Goal: Use online tool/utility: Utilize a website feature to perform a specific function

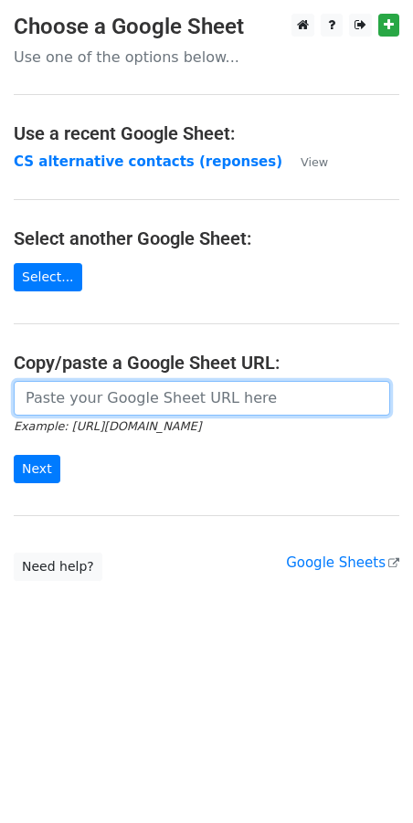
click at [79, 396] on input "url" at bounding box center [202, 398] width 376 height 35
paste input "https://docs.google.com/spreadsheets/d/1qQHD5SoE2zCQxW73jNxLPRujqbOdsJS1upL9tDW…"
type input "https://docs.google.com/spreadsheets/d/1qQHD5SoE2zCQxW73jNxLPRujqbOdsJS1upL9tDW…"
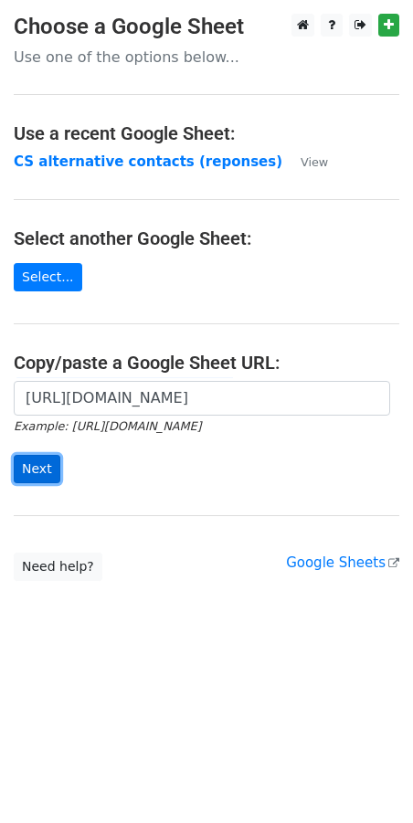
scroll to position [0, 0]
click at [36, 474] on input "Next" at bounding box center [37, 469] width 47 height 28
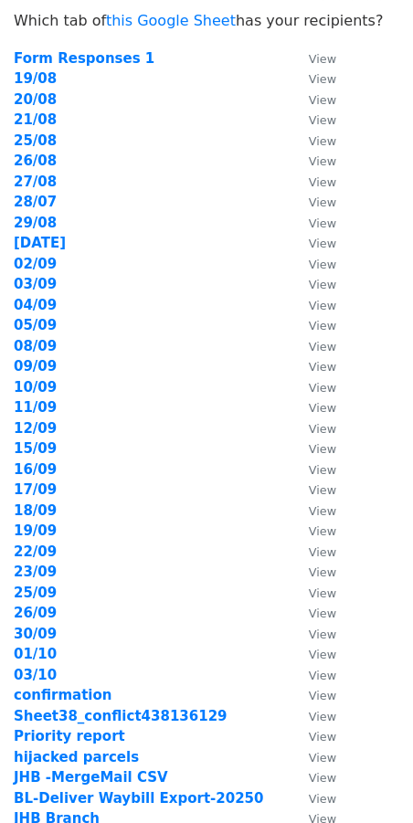
scroll to position [41, 0]
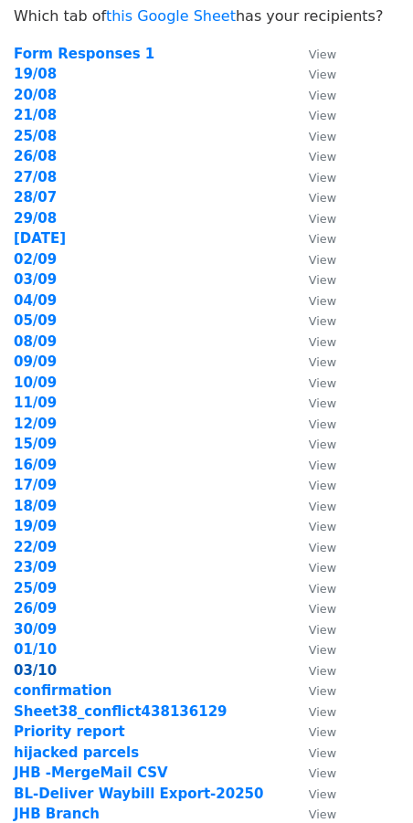
click at [49, 666] on strong "03/10" at bounding box center [35, 670] width 43 height 16
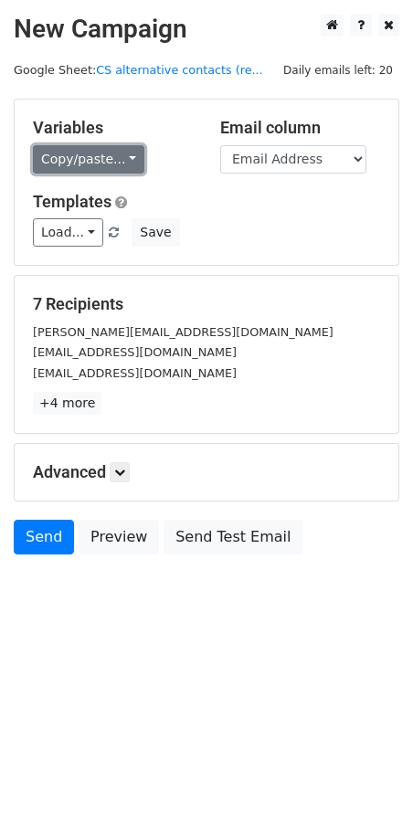
click at [121, 158] on link "Copy/paste..." at bounding box center [88, 159] width 111 height 28
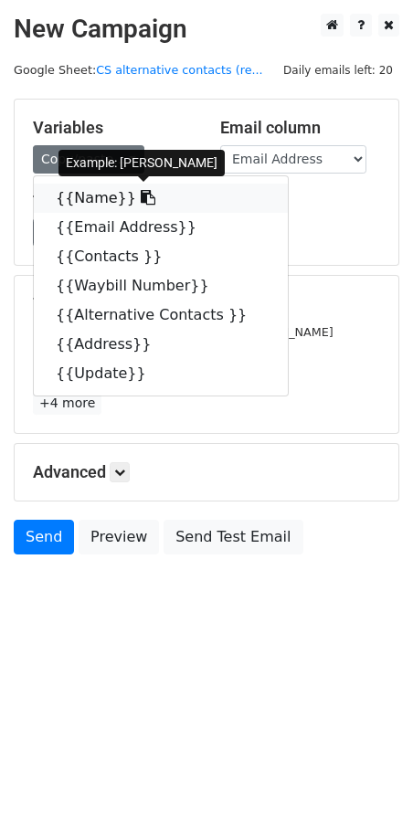
click at [107, 201] on link "{{Name}}" at bounding box center [161, 198] width 254 height 29
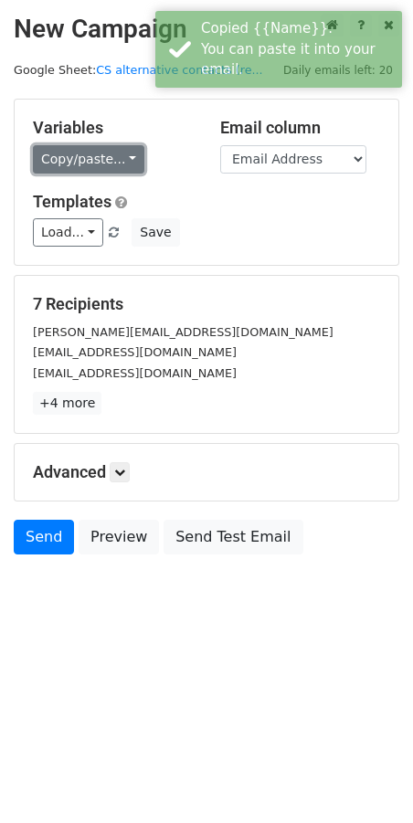
click at [131, 156] on link "Copy/paste..." at bounding box center [88, 159] width 111 height 28
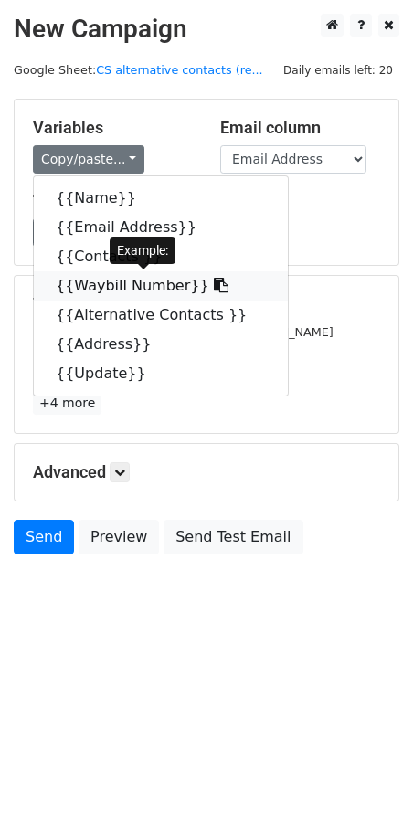
click at [200, 287] on link "{{Waybill Number}}" at bounding box center [161, 285] width 254 height 29
